Goal: Transaction & Acquisition: Book appointment/travel/reservation

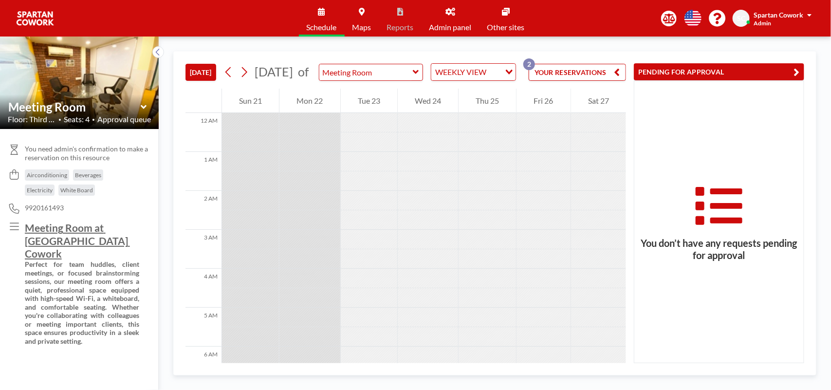
scroll to position [582, 0]
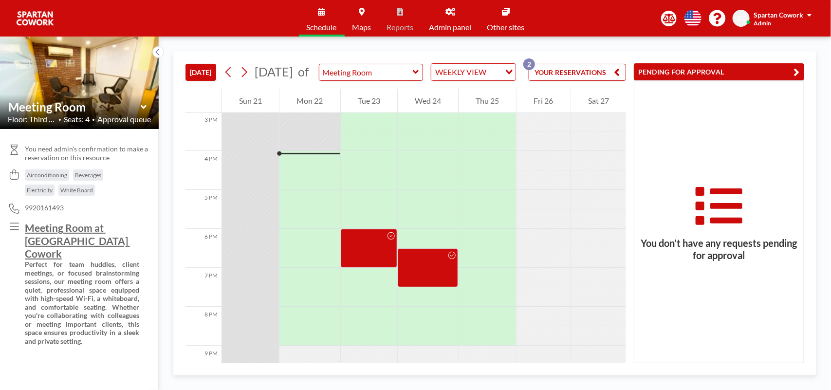
scroll to position [604, 0]
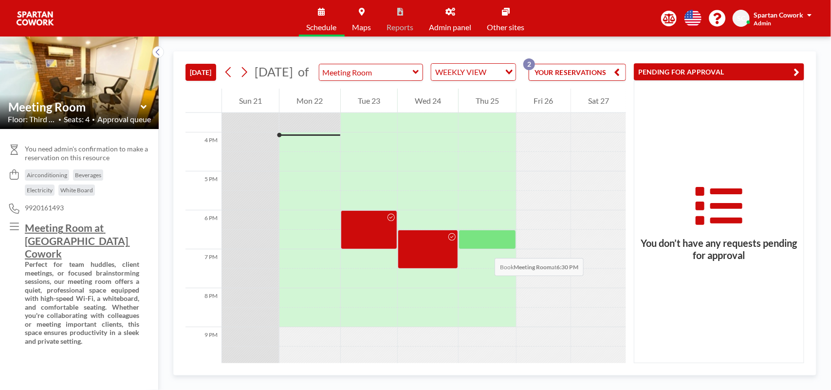
click at [485, 248] on div at bounding box center [487, 239] width 57 height 19
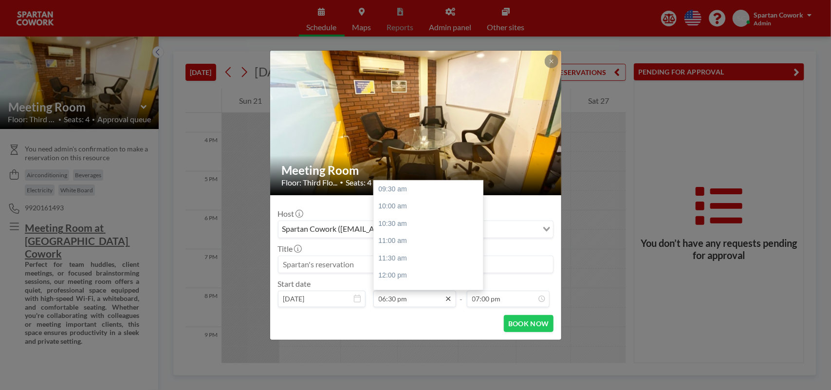
scroll to position [307, 0]
click at [451, 300] on icon at bounding box center [449, 299] width 8 height 8
click at [400, 241] on div "06:00 pm" at bounding box center [431, 238] width 115 height 18
type input "06:00 pm"
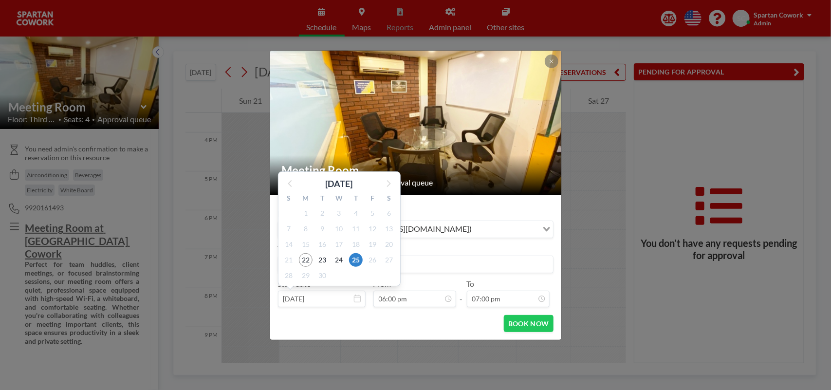
scroll to position [307, 0]
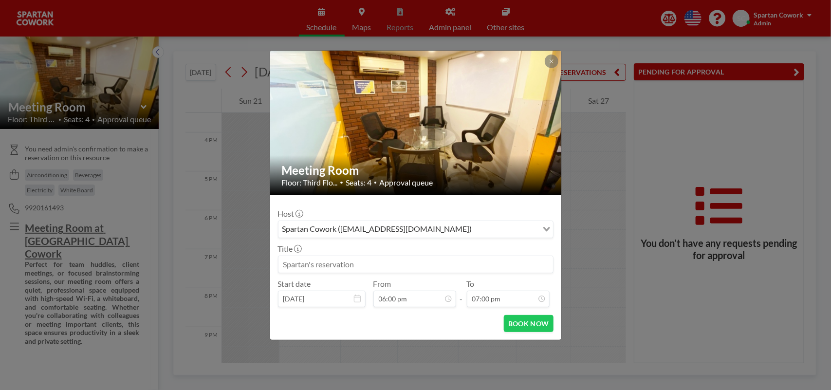
click at [304, 264] on input at bounding box center [416, 264] width 275 height 17
type input "s"
click at [534, 324] on button "BOOK NOW" at bounding box center [528, 323] width 49 height 17
type input "SAMEER RESERVATION"
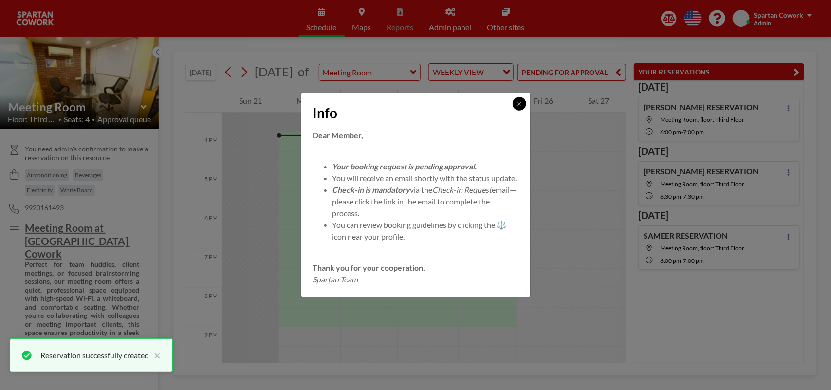
click at [520, 101] on icon at bounding box center [520, 104] width 6 height 6
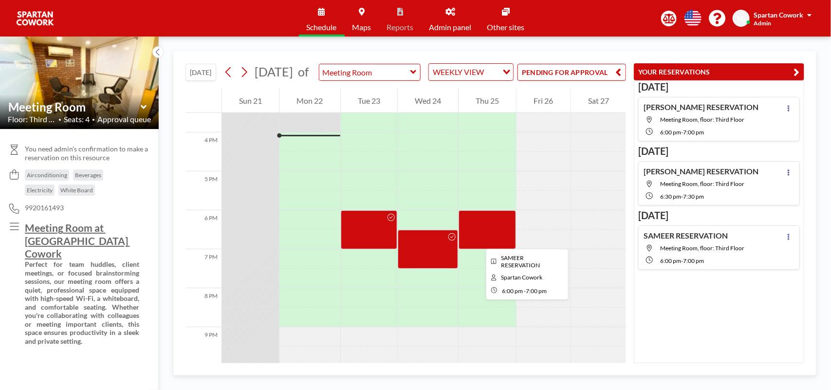
click at [478, 240] on div at bounding box center [487, 229] width 57 height 39
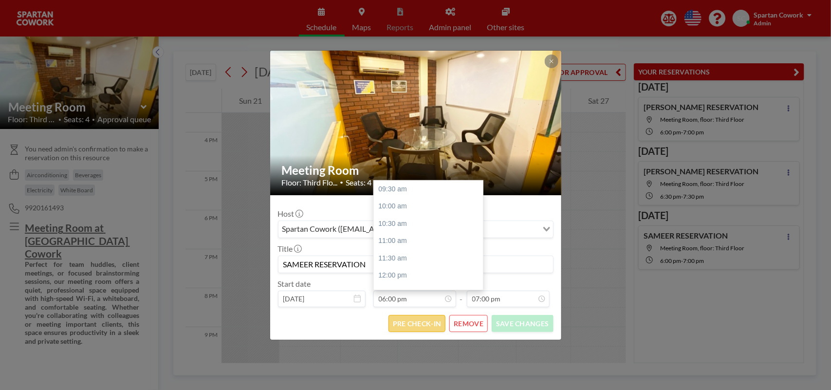
scroll to position [295, 0]
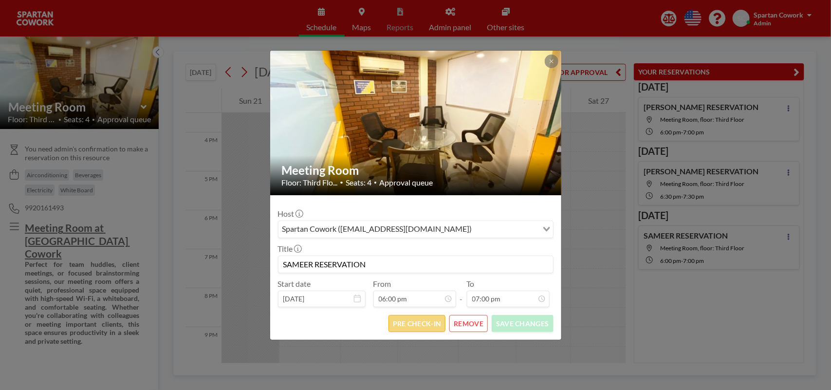
click at [429, 324] on button "PRE CHECK-IN" at bounding box center [417, 323] width 57 height 17
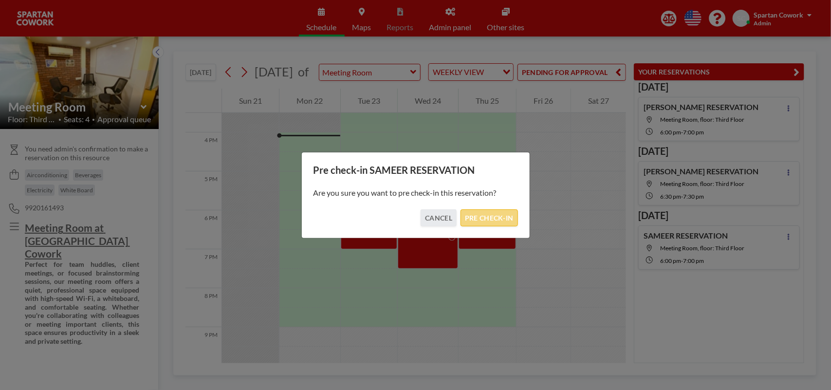
click at [482, 217] on button "PRE CHECK-IN" at bounding box center [489, 217] width 57 height 17
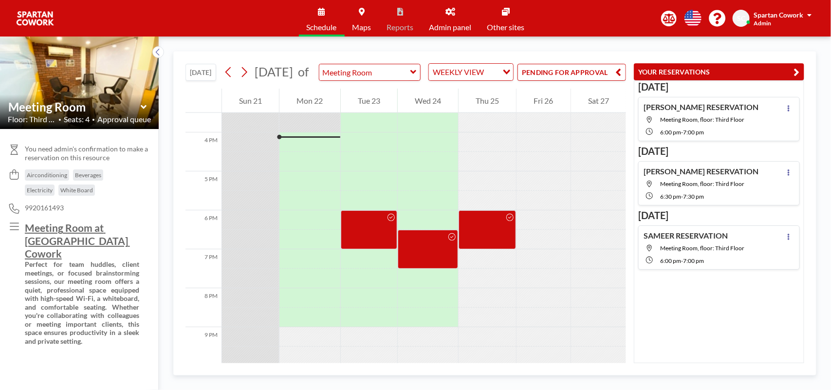
click at [567, 79] on button "PENDING FOR APPROVAL" at bounding box center [572, 72] width 109 height 17
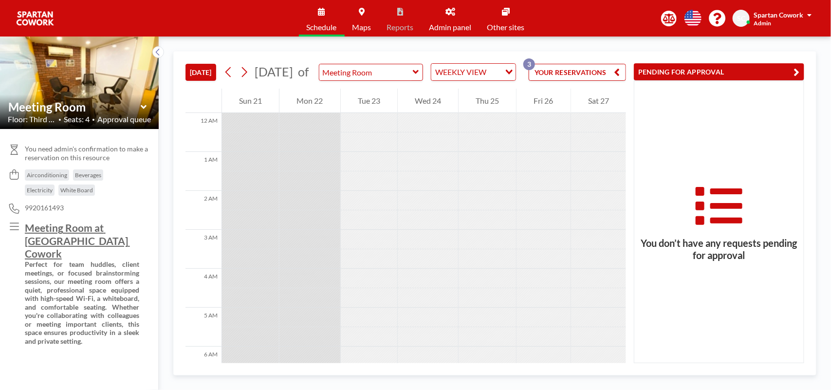
scroll to position [623, 0]
